Goal: Task Accomplishment & Management: Manage account settings

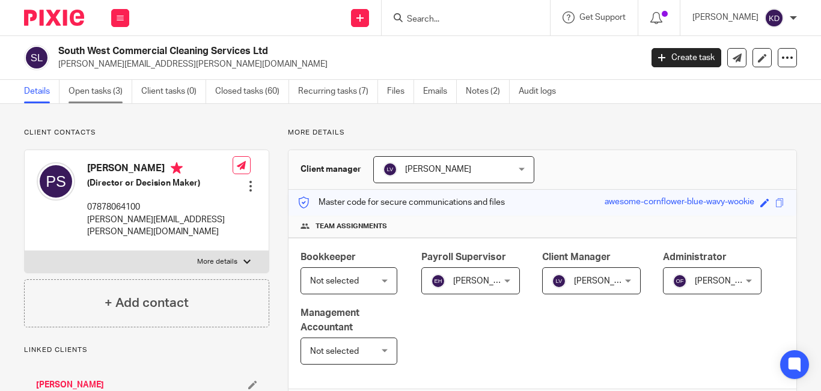
click at [102, 87] on link "Open tasks (3)" at bounding box center [101, 91] width 64 height 23
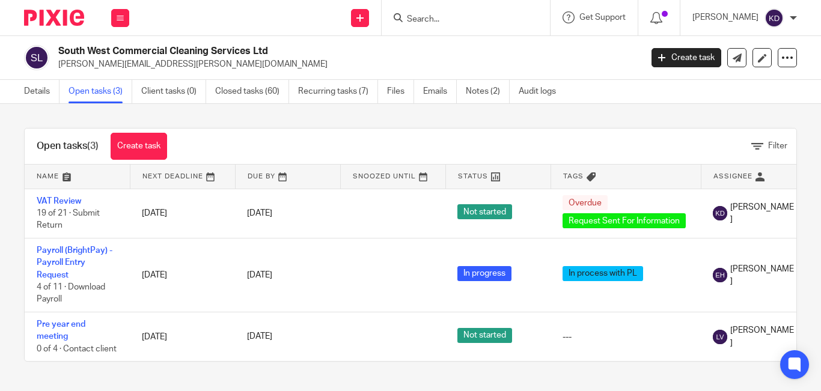
scroll to position [5, 0]
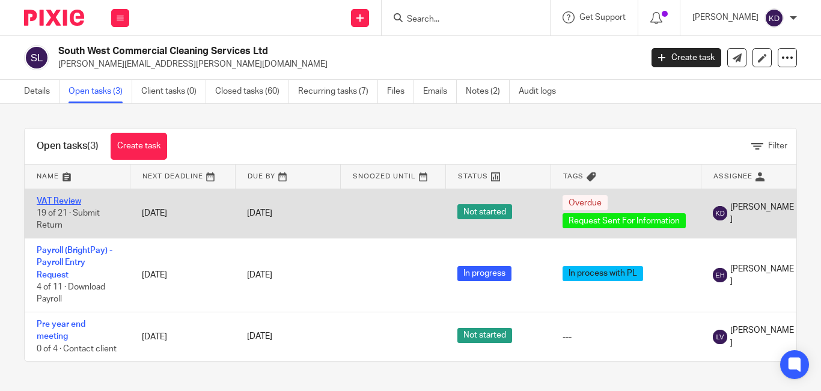
click at [63, 198] on link "VAT Review" at bounding box center [59, 201] width 44 height 8
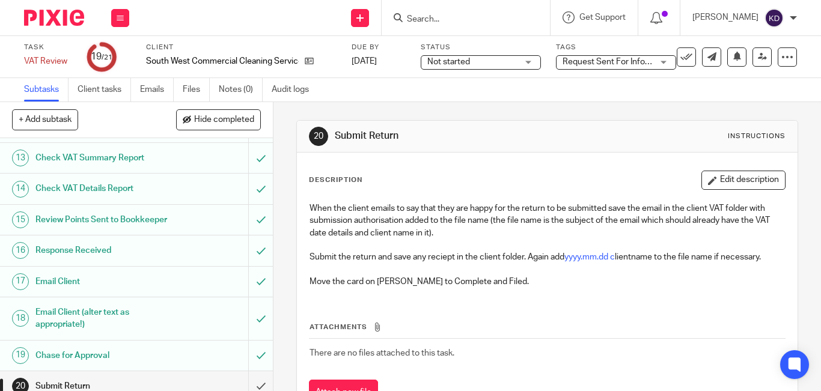
scroll to position [487, 0]
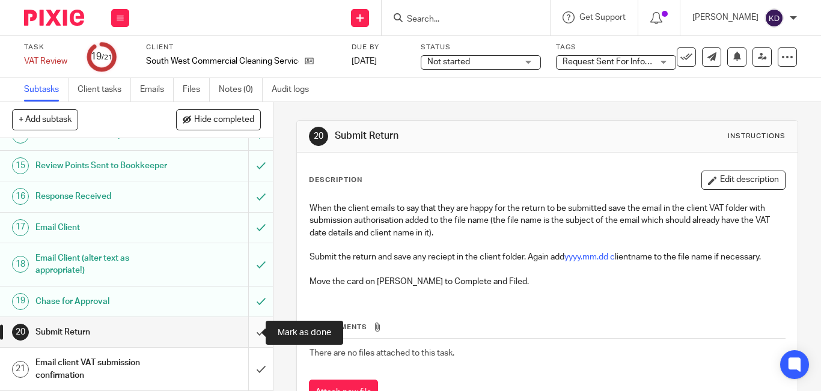
click at [248, 337] on input "submit" at bounding box center [136, 332] width 273 height 30
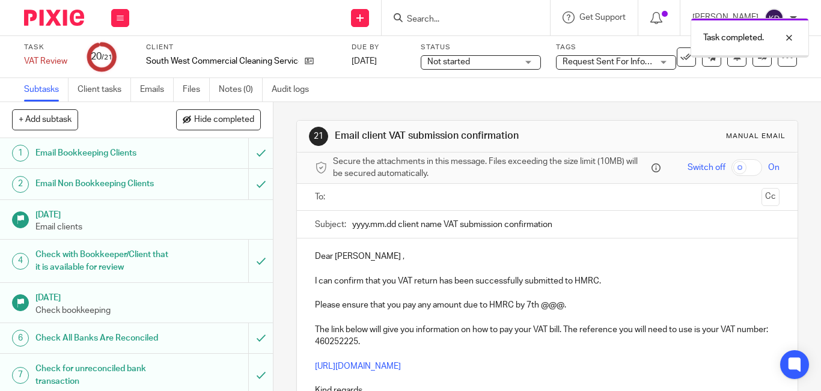
scroll to position [487, 0]
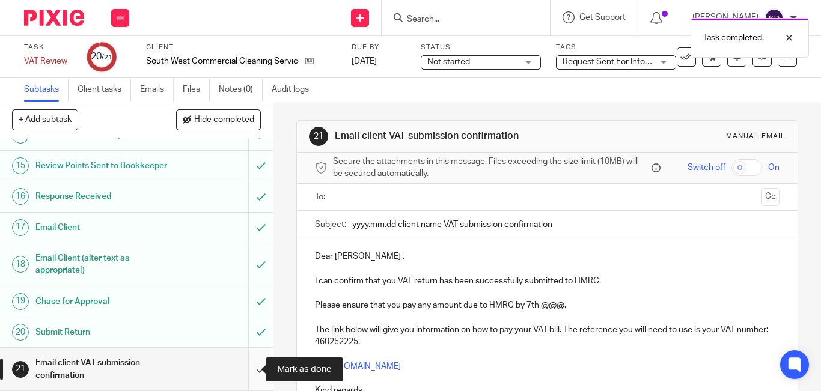
click at [245, 367] on input "submit" at bounding box center [136, 369] width 273 height 43
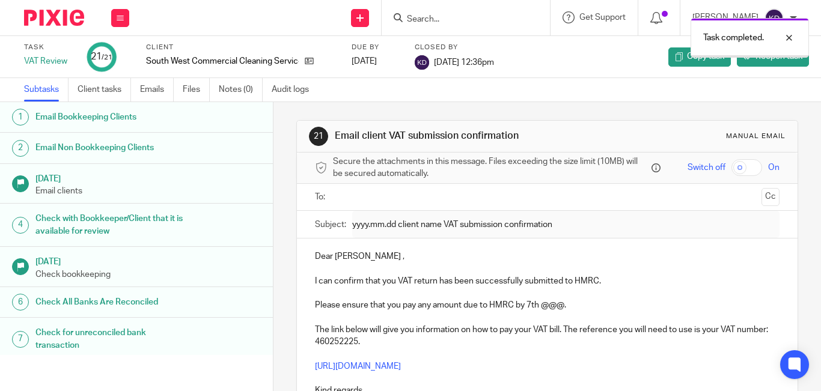
click at [443, 13] on div "Task completed." at bounding box center [609, 35] width 398 height 46
click at [441, 17] on div "Task completed." at bounding box center [609, 35] width 398 height 46
click at [439, 20] on div "Task completed." at bounding box center [609, 35] width 398 height 46
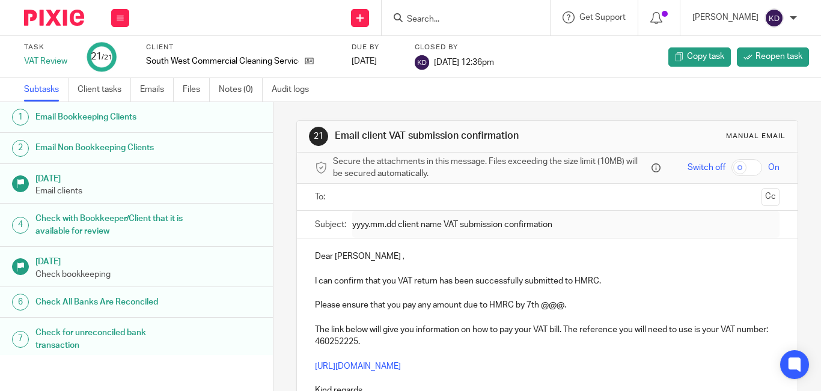
click at [403, 17] on icon at bounding box center [398, 17] width 9 height 9
click at [446, 16] on input "Search" at bounding box center [460, 19] width 108 height 11
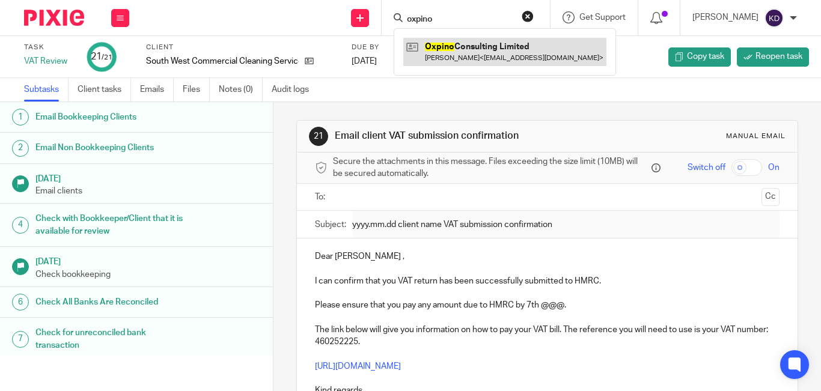
type input "oxpino"
click at [465, 54] on link at bounding box center [504, 52] width 203 height 28
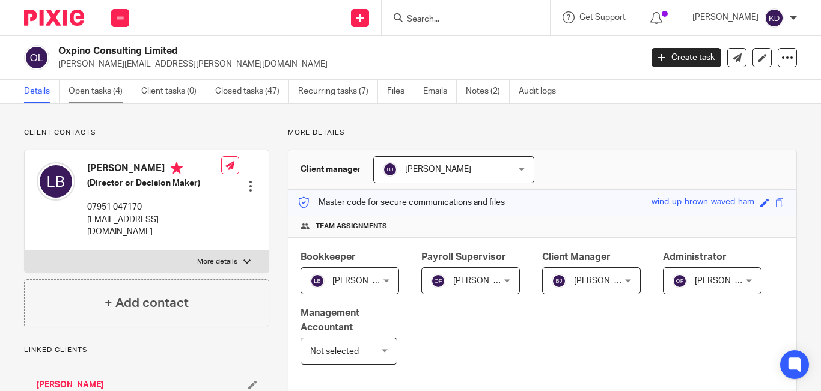
click at [112, 93] on link "Open tasks (4)" at bounding box center [101, 91] width 64 height 23
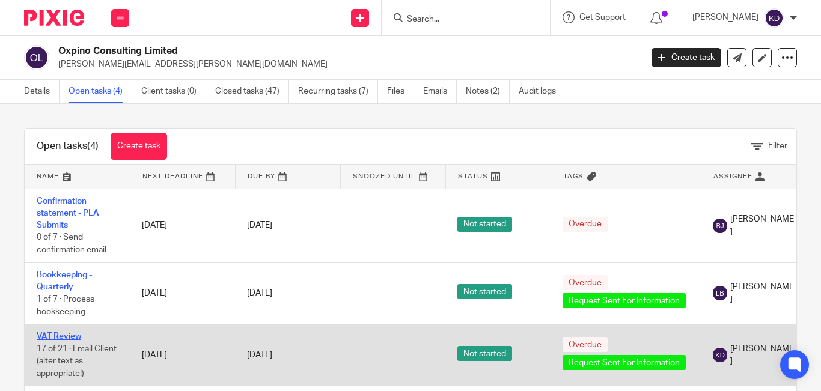
click at [67, 333] on link "VAT Review" at bounding box center [59, 336] width 44 height 8
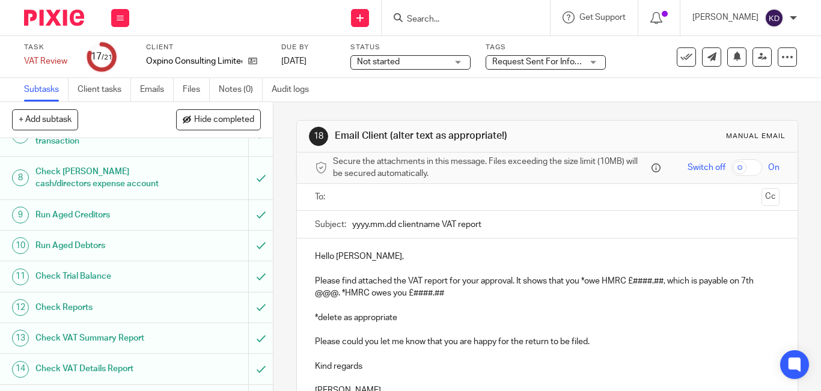
scroll to position [487, 0]
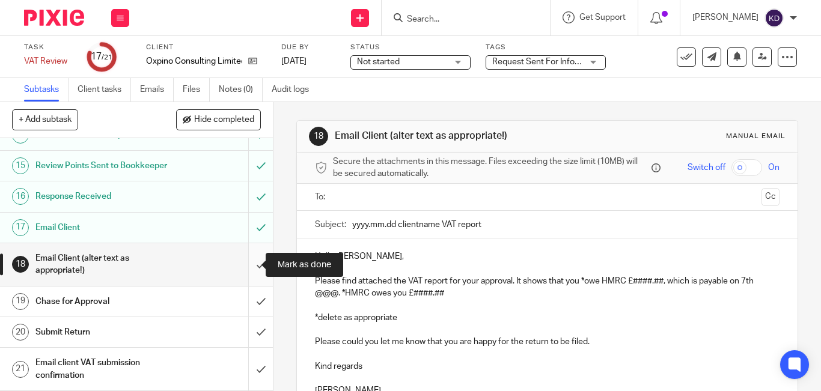
click at [241, 266] on input "submit" at bounding box center [136, 264] width 273 height 43
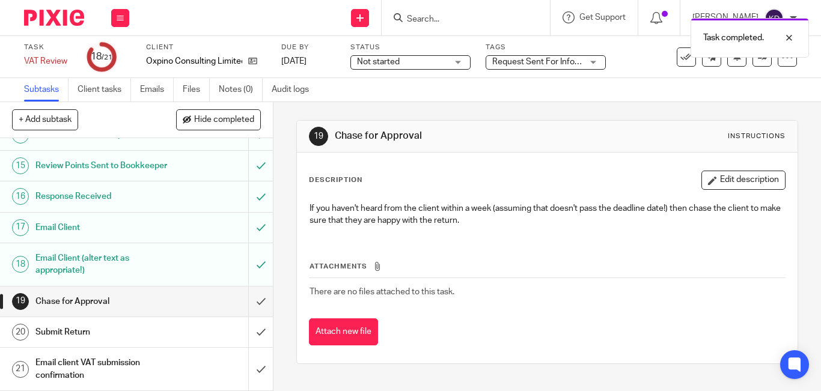
scroll to position [487, 0]
click at [247, 308] on input "submit" at bounding box center [136, 302] width 273 height 30
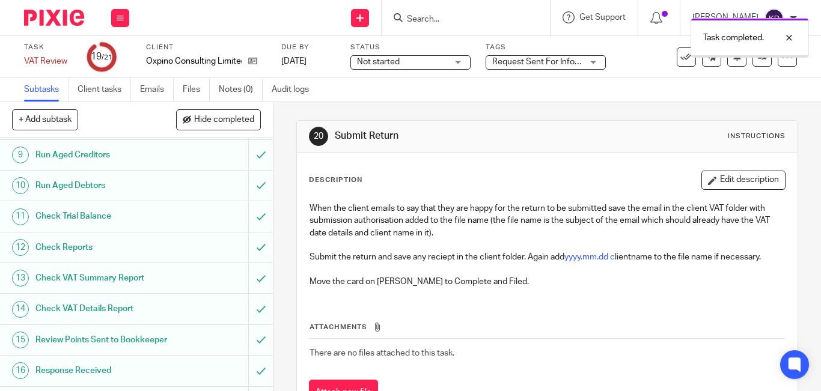
scroll to position [487, 0]
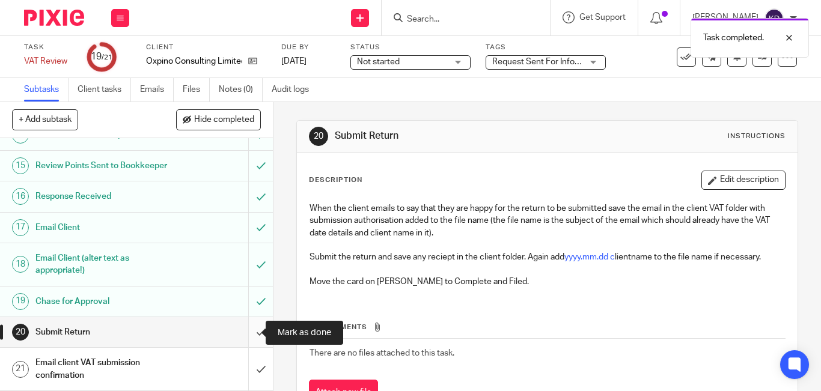
click at [250, 335] on input "submit" at bounding box center [136, 332] width 273 height 30
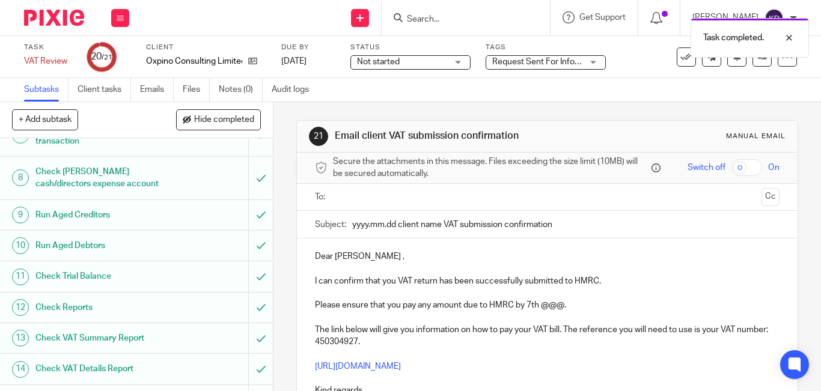
scroll to position [487, 0]
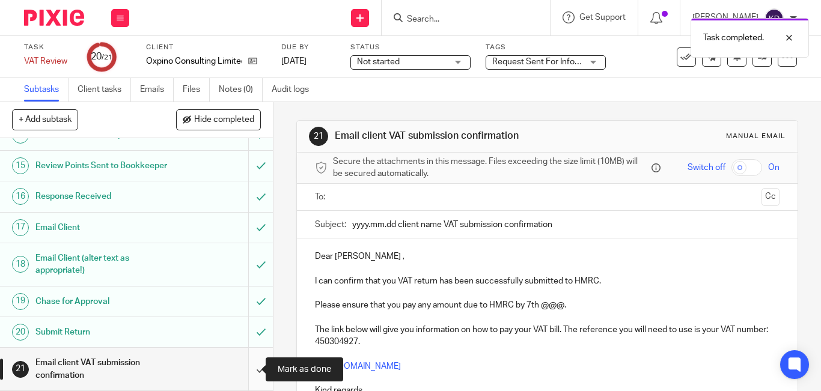
click at [251, 372] on input "submit" at bounding box center [136, 369] width 273 height 43
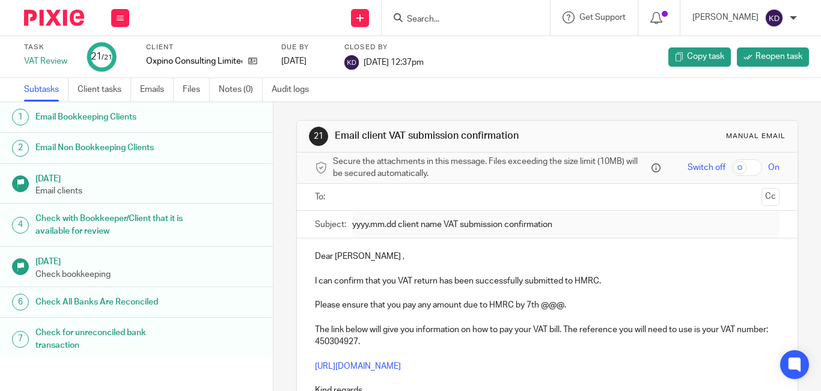
click at [40, 12] on img at bounding box center [54, 18] width 60 height 16
